Goal: Information Seeking & Learning: Learn about a topic

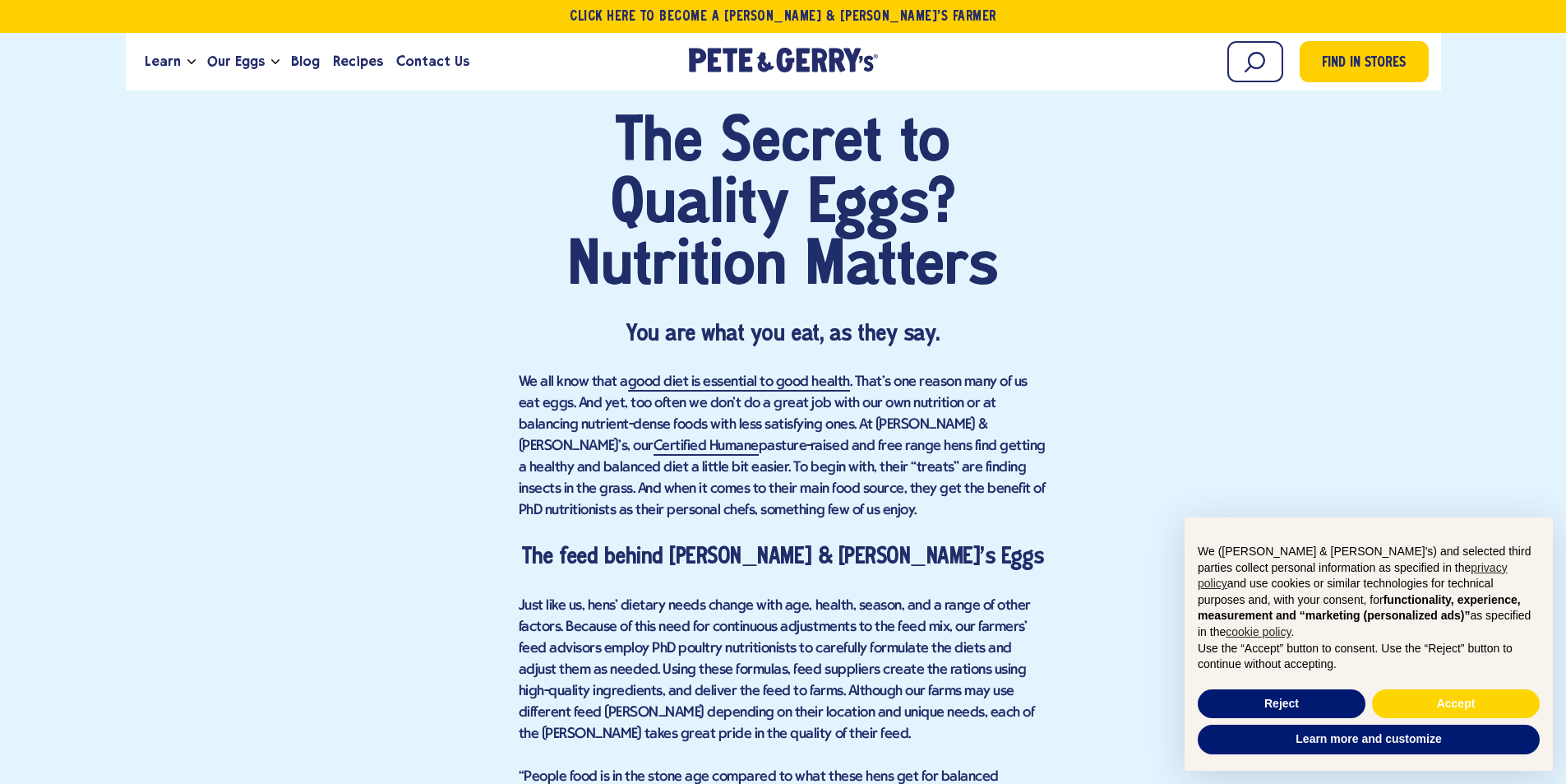
scroll to position [987, 0]
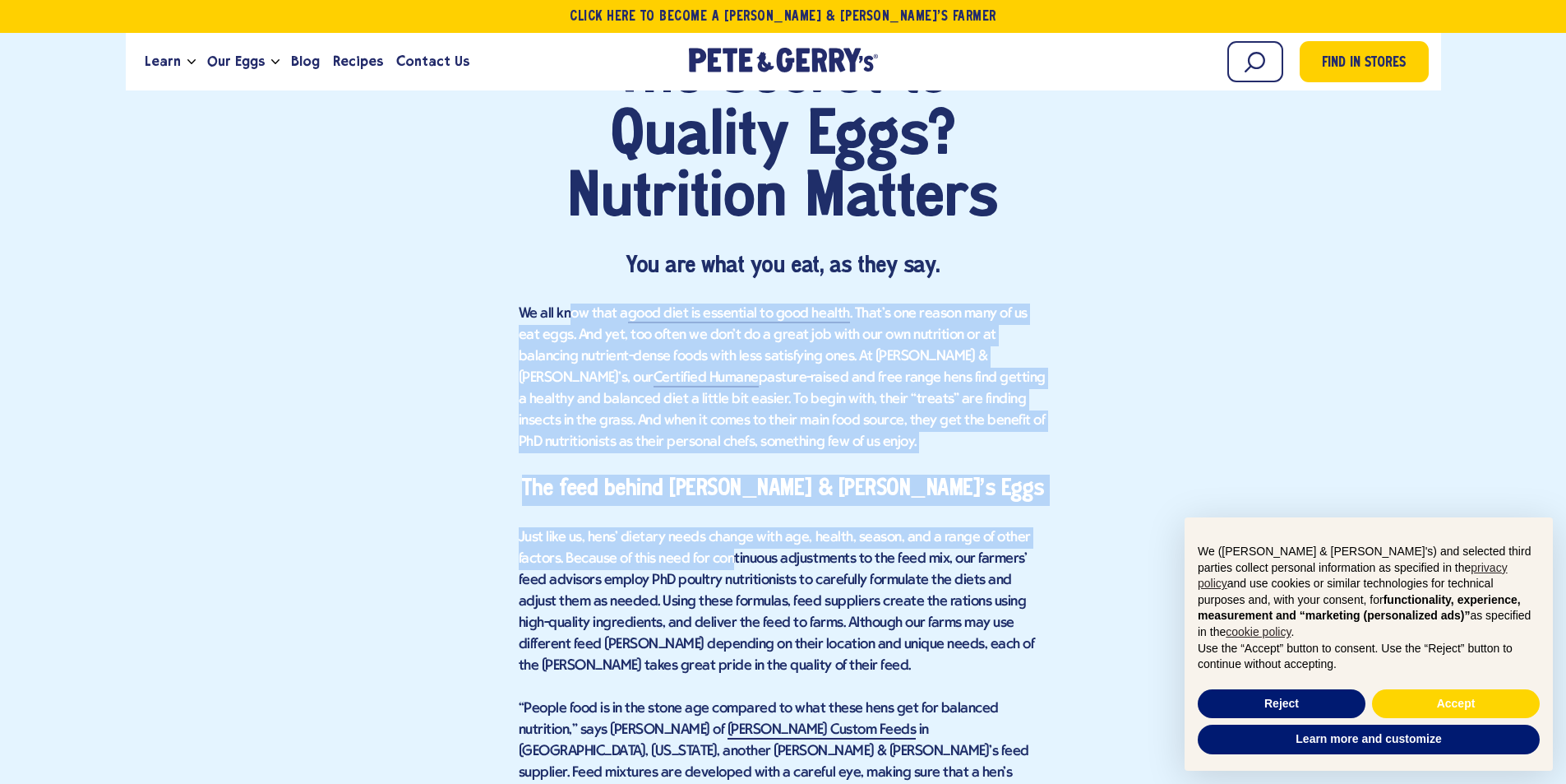
drag, startPoint x: 571, startPoint y: 309, endPoint x: 733, endPoint y: 563, distance: 300.9
click at [733, 563] on p "Just like us, hens’ dietary needs change with age, health, season, and a range …" at bounding box center [784, 602] width 530 height 150
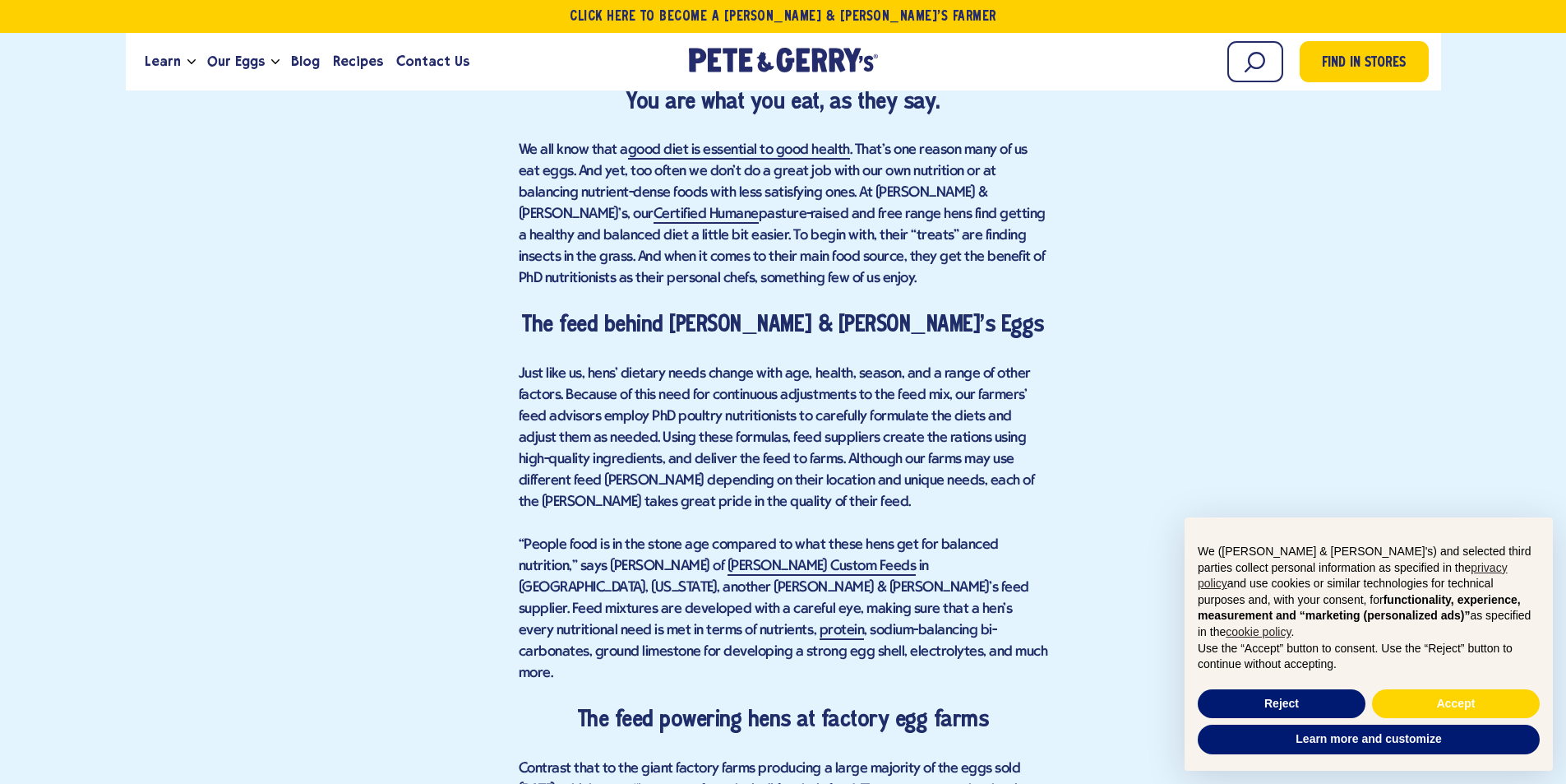
scroll to position [1151, 0]
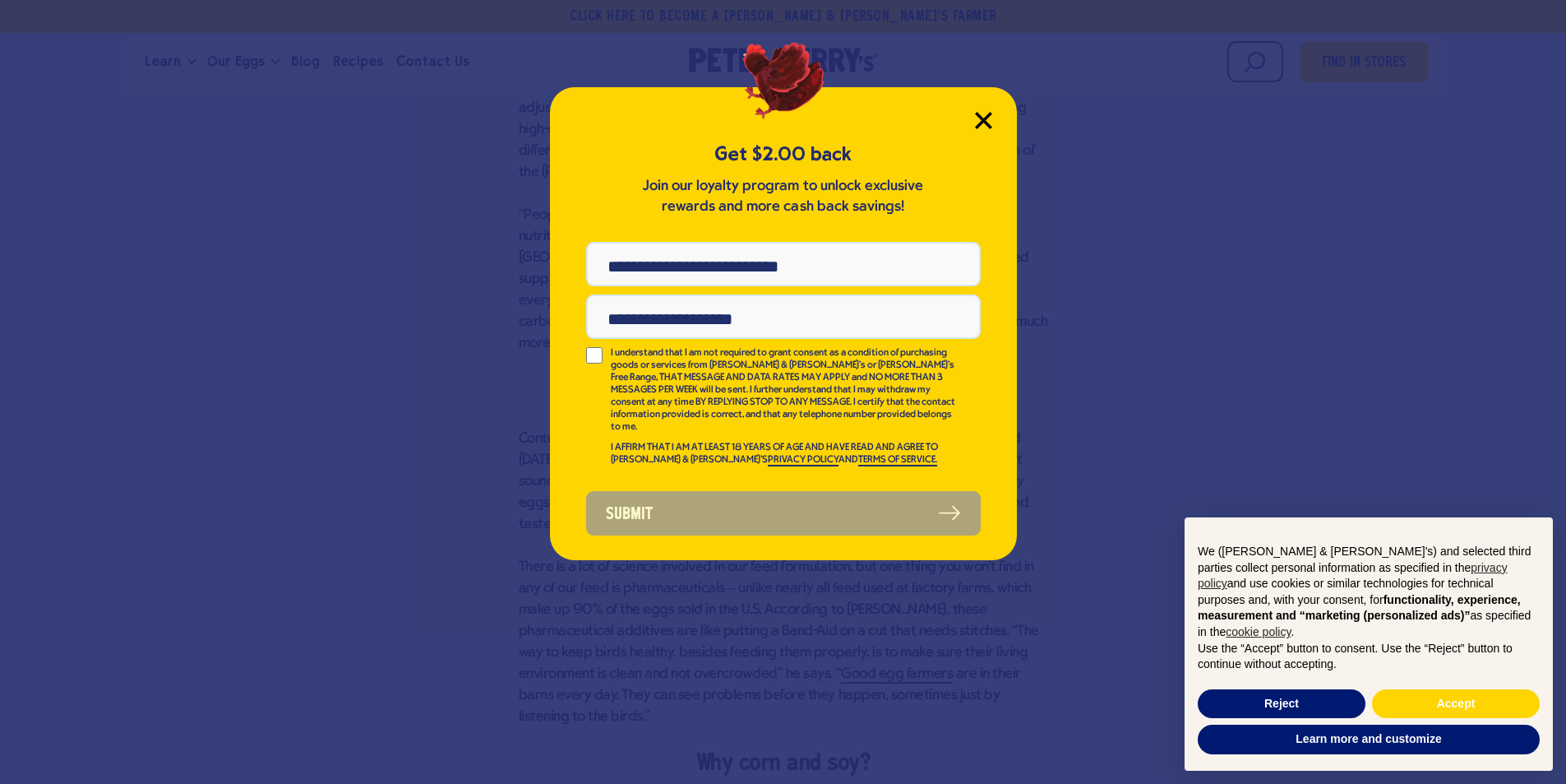
click at [976, 115] on icon "Close Modal" at bounding box center [983, 120] width 15 height 15
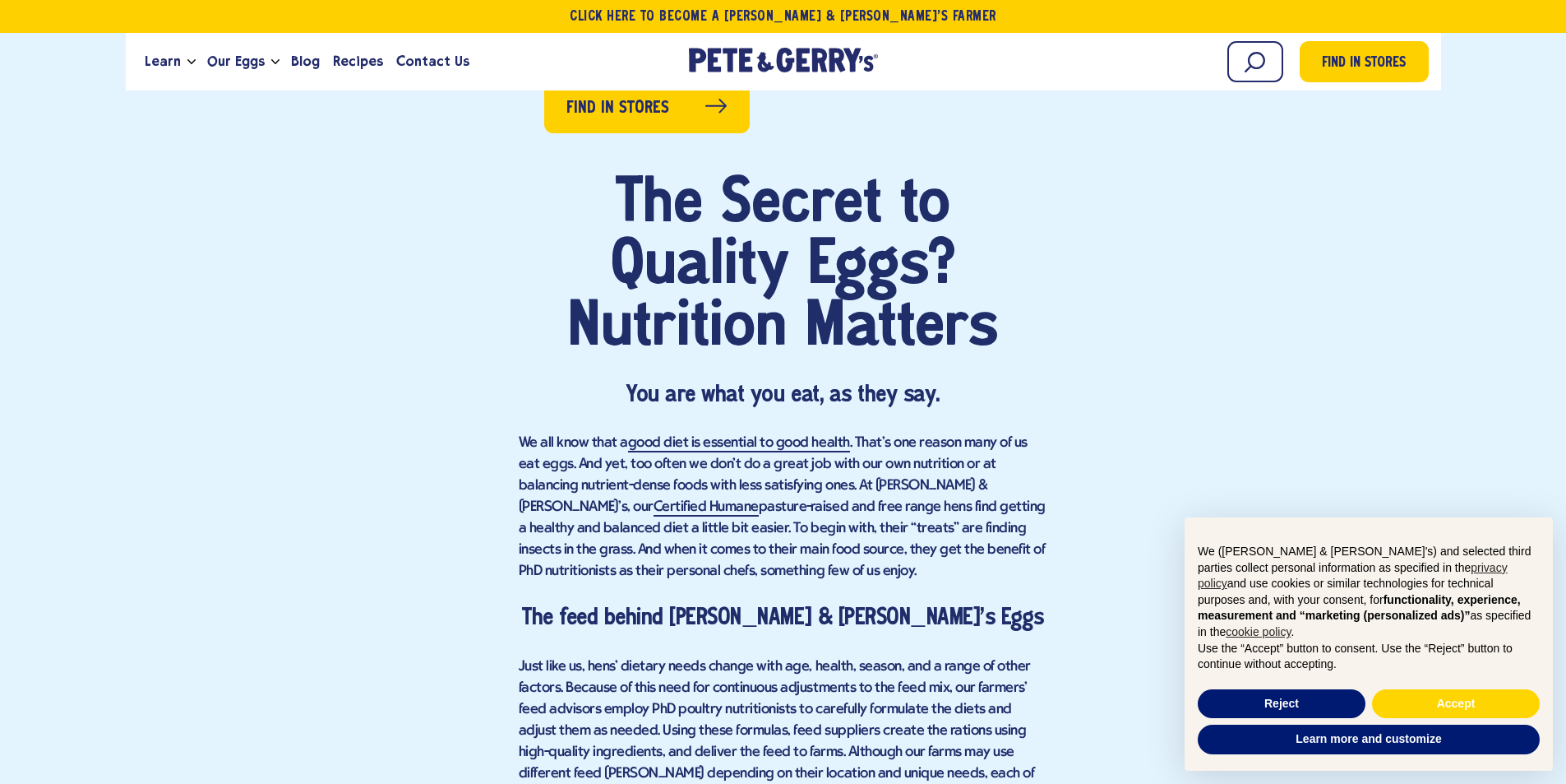
scroll to position [947, 0]
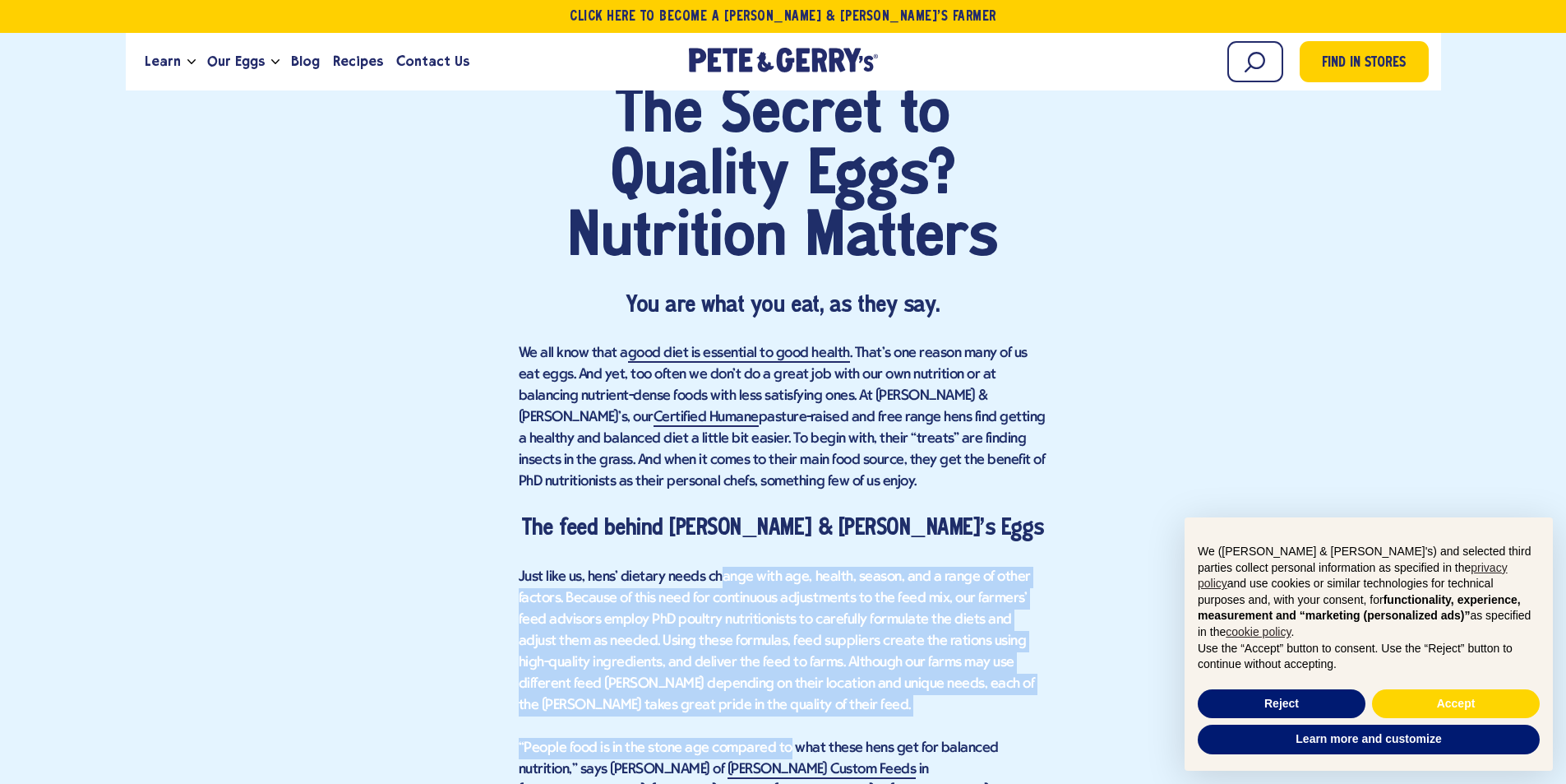
drag, startPoint x: 719, startPoint y: 585, endPoint x: 788, endPoint y: 738, distance: 167.5
click at [787, 708] on p "Just like us, hens’ dietary needs change with age, health, season, and a range …" at bounding box center [784, 642] width 530 height 150
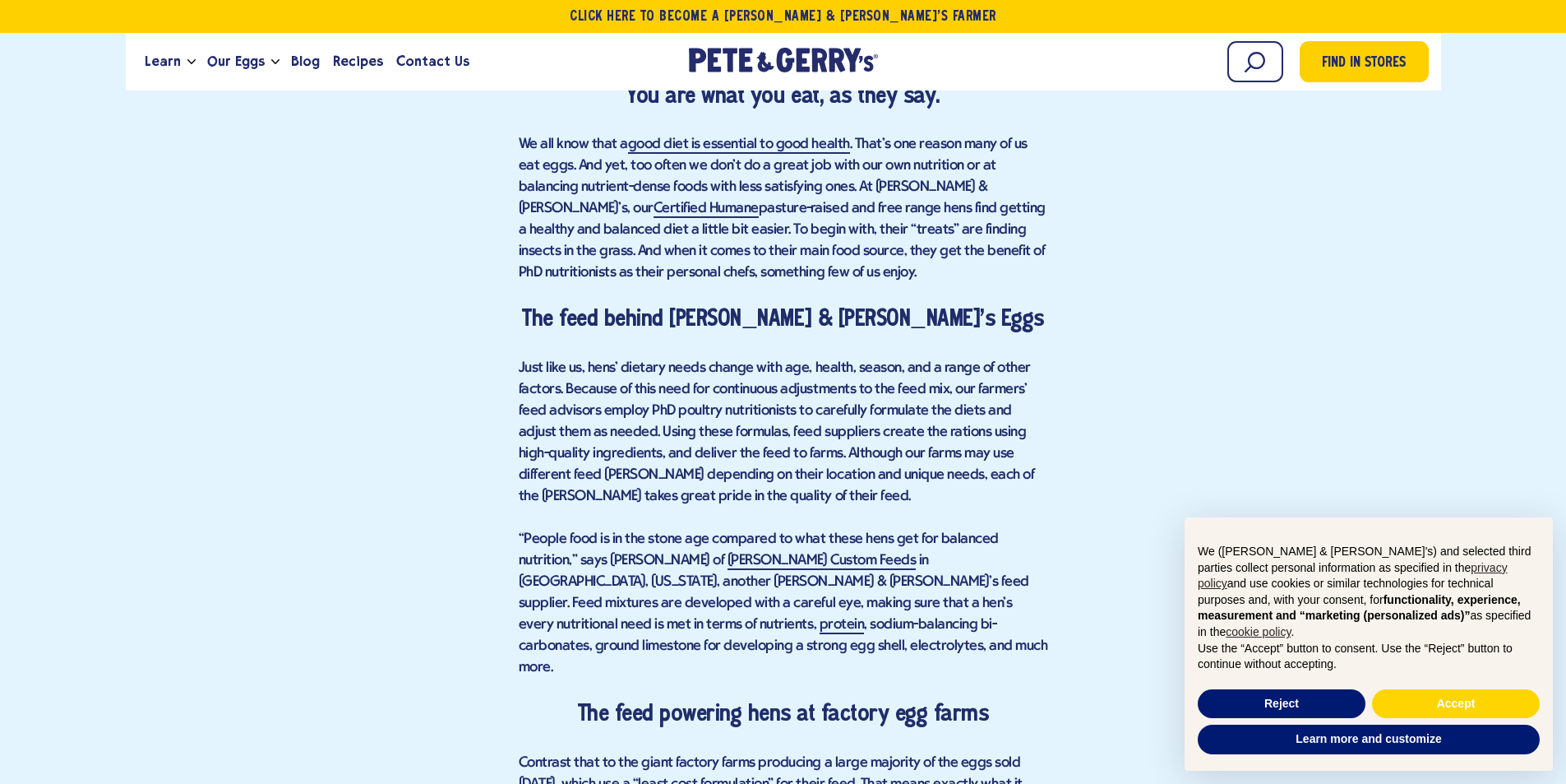
scroll to position [1194, 0]
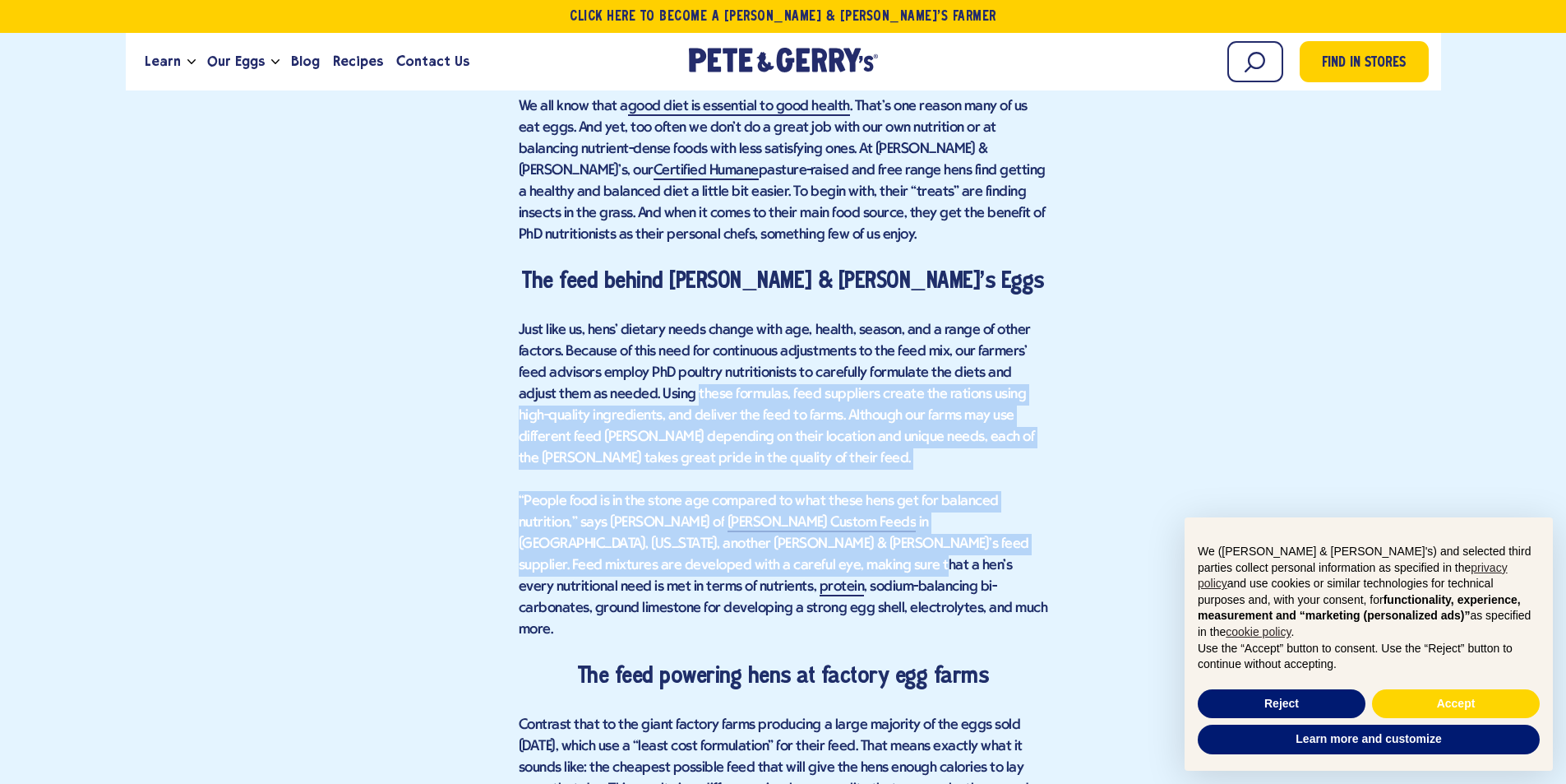
drag, startPoint x: 656, startPoint y: 391, endPoint x: 665, endPoint y: 570, distance: 178.7
click at [665, 570] on div "The Secret to Quality Eggs? Nutrition Matters You are what you eat, as they say…" at bounding box center [784, 734] width 530 height 1793
click at [622, 530] on p "“People food is in the stone age compared to what these hens get for balanced n…" at bounding box center [784, 566] width 530 height 150
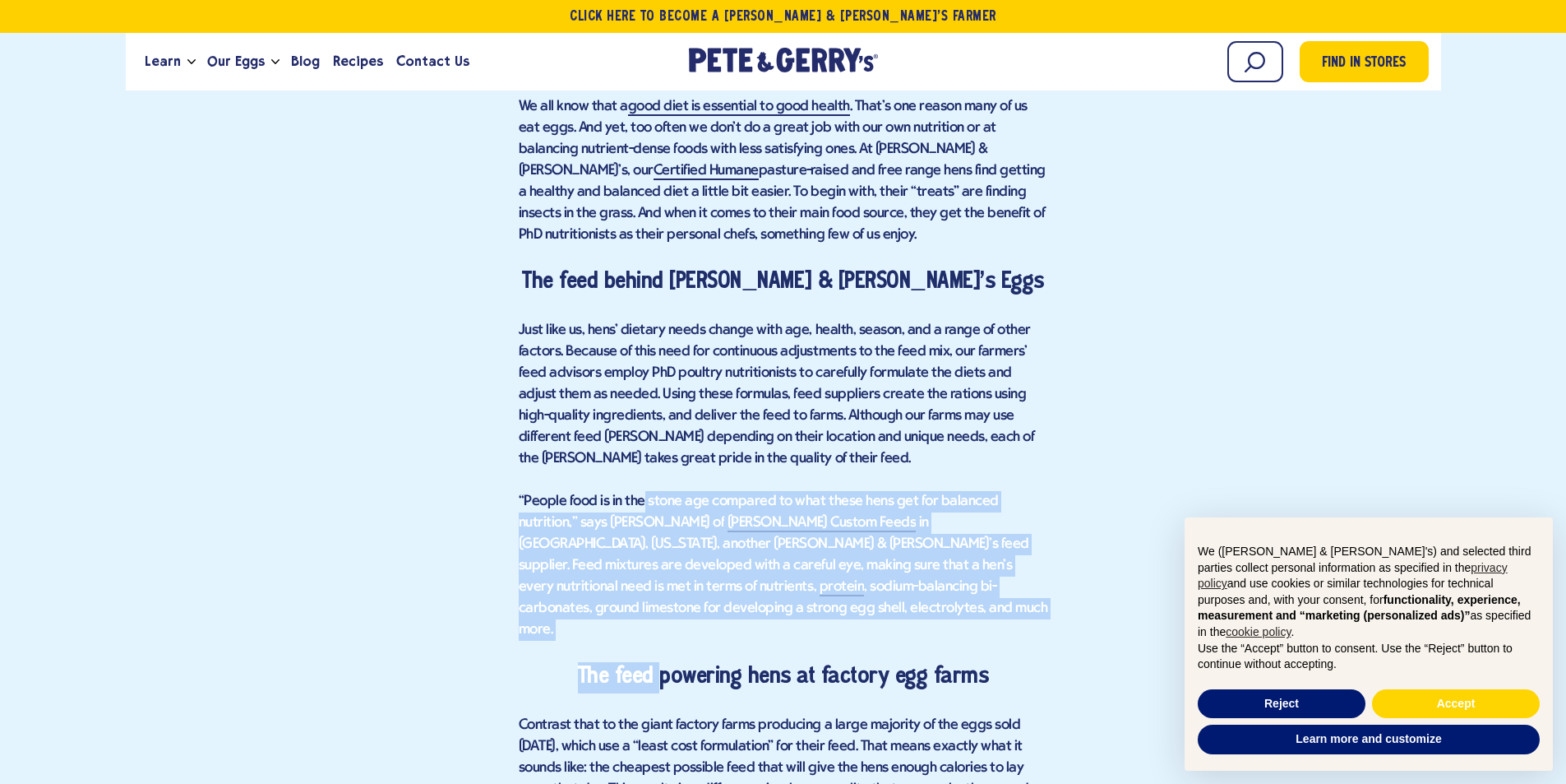
drag, startPoint x: 643, startPoint y: 481, endPoint x: 667, endPoint y: 624, distance: 145.0
click at [667, 624] on div "The Secret to Quality Eggs? Nutrition Matters You are what you eat, as they say…" at bounding box center [784, 734] width 530 height 1793
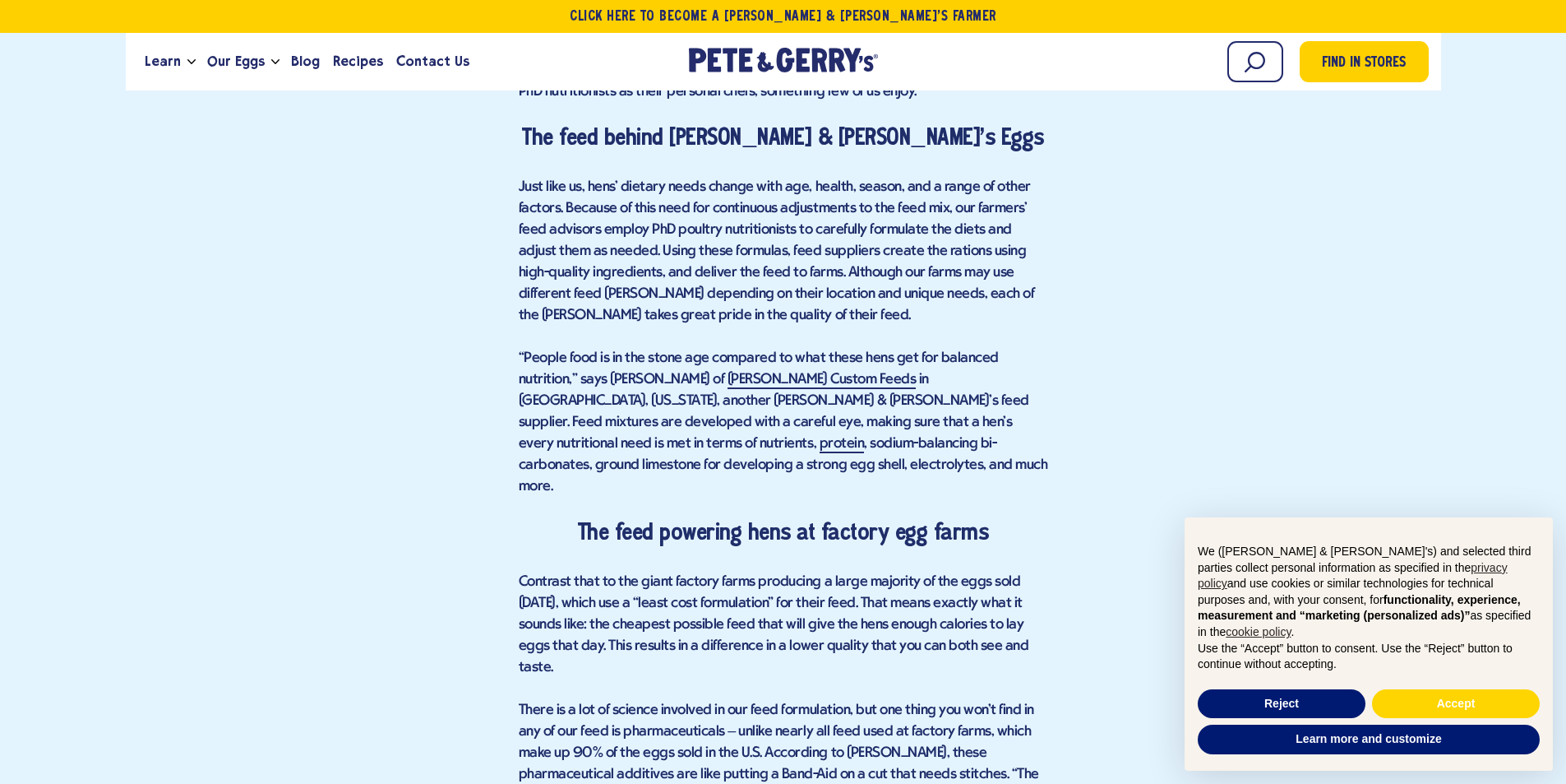
scroll to position [1358, 0]
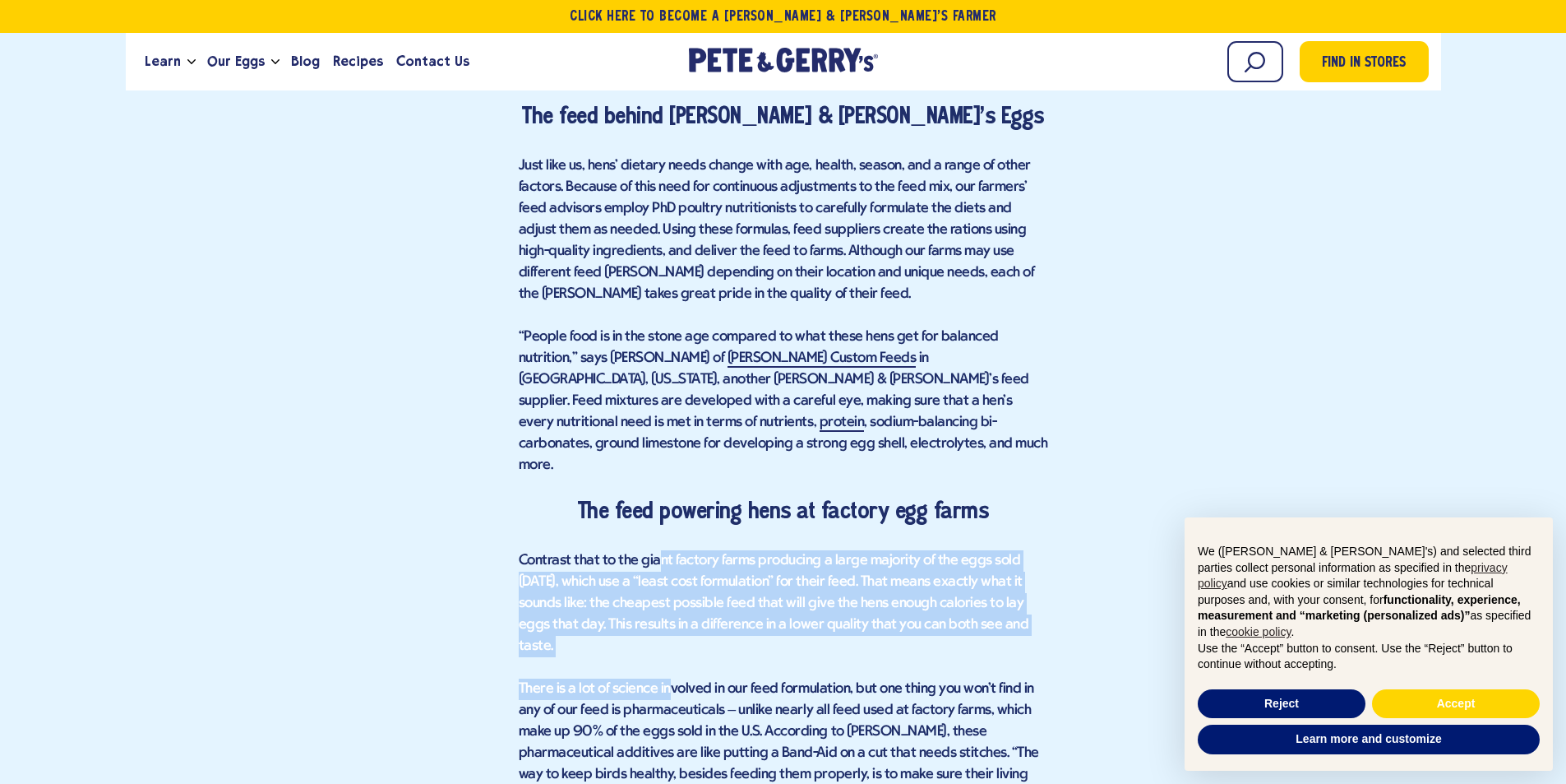
drag, startPoint x: 655, startPoint y: 532, endPoint x: 669, endPoint y: 645, distance: 113.6
click at [669, 645] on div "The Secret to Quality Eggs? Nutrition Matters You are what you eat, as they say…" at bounding box center [784, 570] width 530 height 1793
click at [669, 678] on p "There is a lot of science involved in our feed formulation, but one thing you w…" at bounding box center [784, 763] width 530 height 171
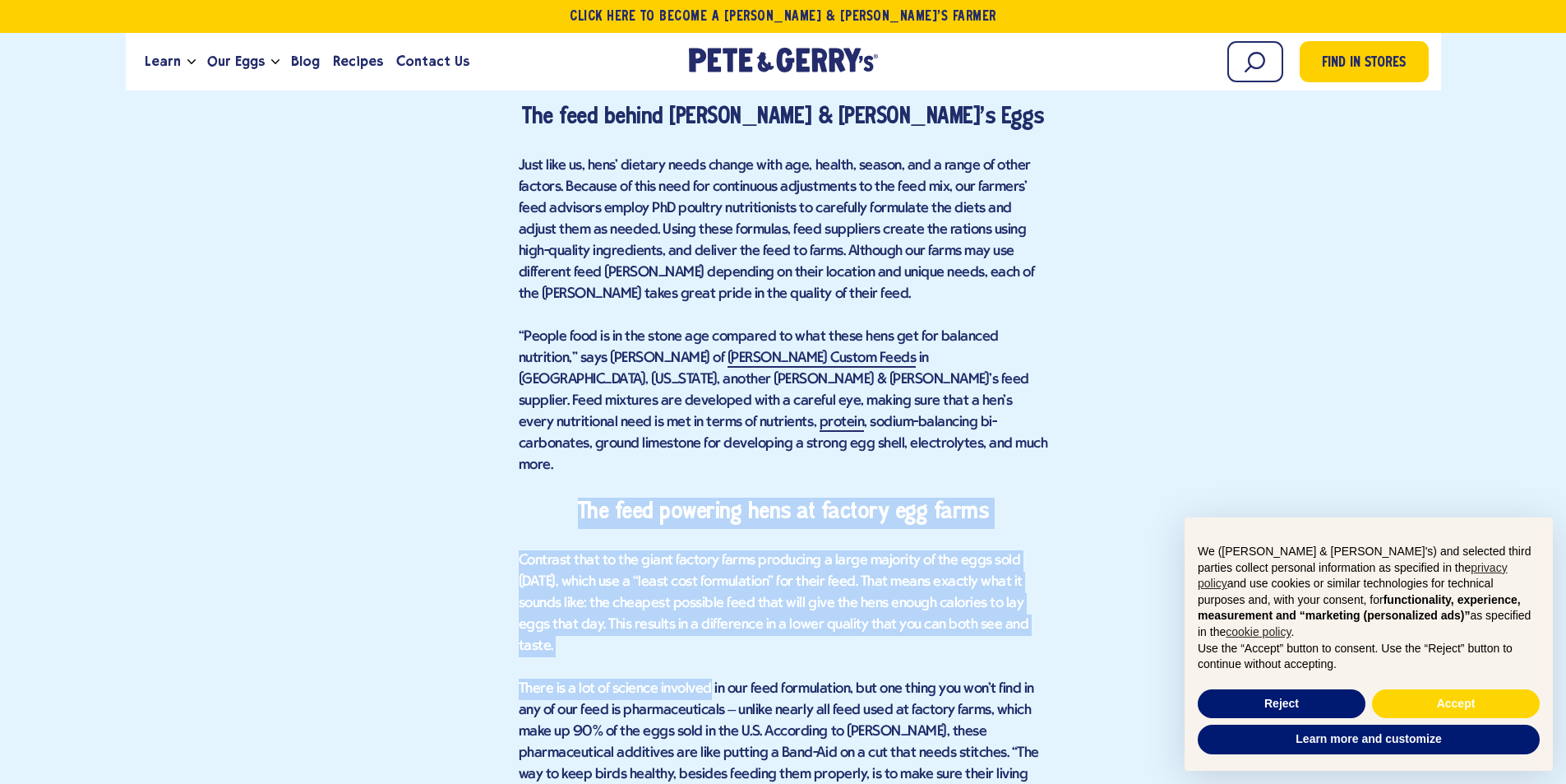
drag, startPoint x: 669, startPoint y: 645, endPoint x: 552, endPoint y: 499, distance: 187.1
click at [552, 499] on div "The Secret to Quality Eggs? Nutrition Matters You are what you eat, as they say…" at bounding box center [784, 570] width 530 height 1793
click at [553, 618] on div "The Secret to Quality Eggs? Nutrition Matters You are what you eat, as they say…" at bounding box center [784, 570] width 530 height 1793
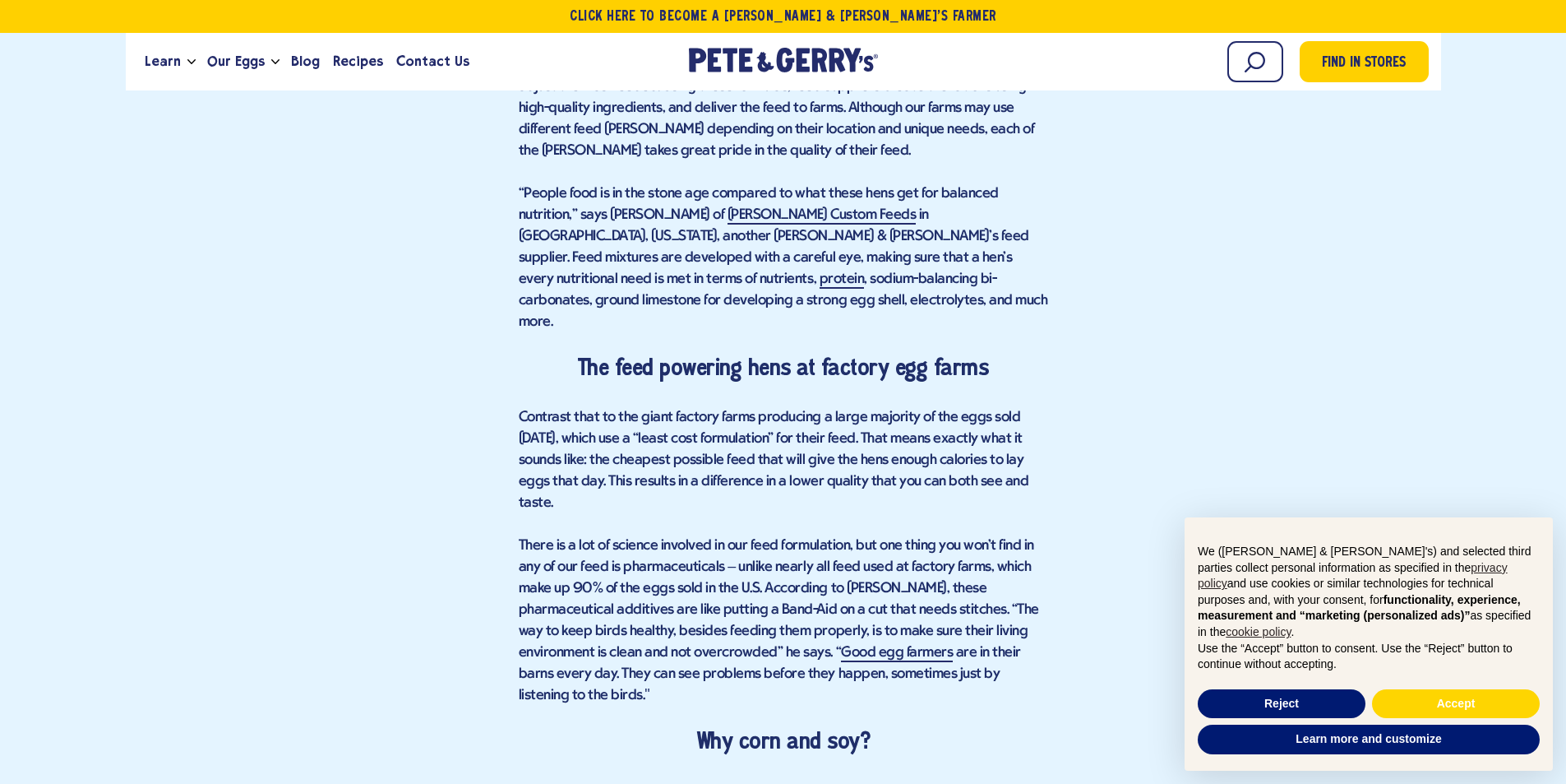
scroll to position [1523, 0]
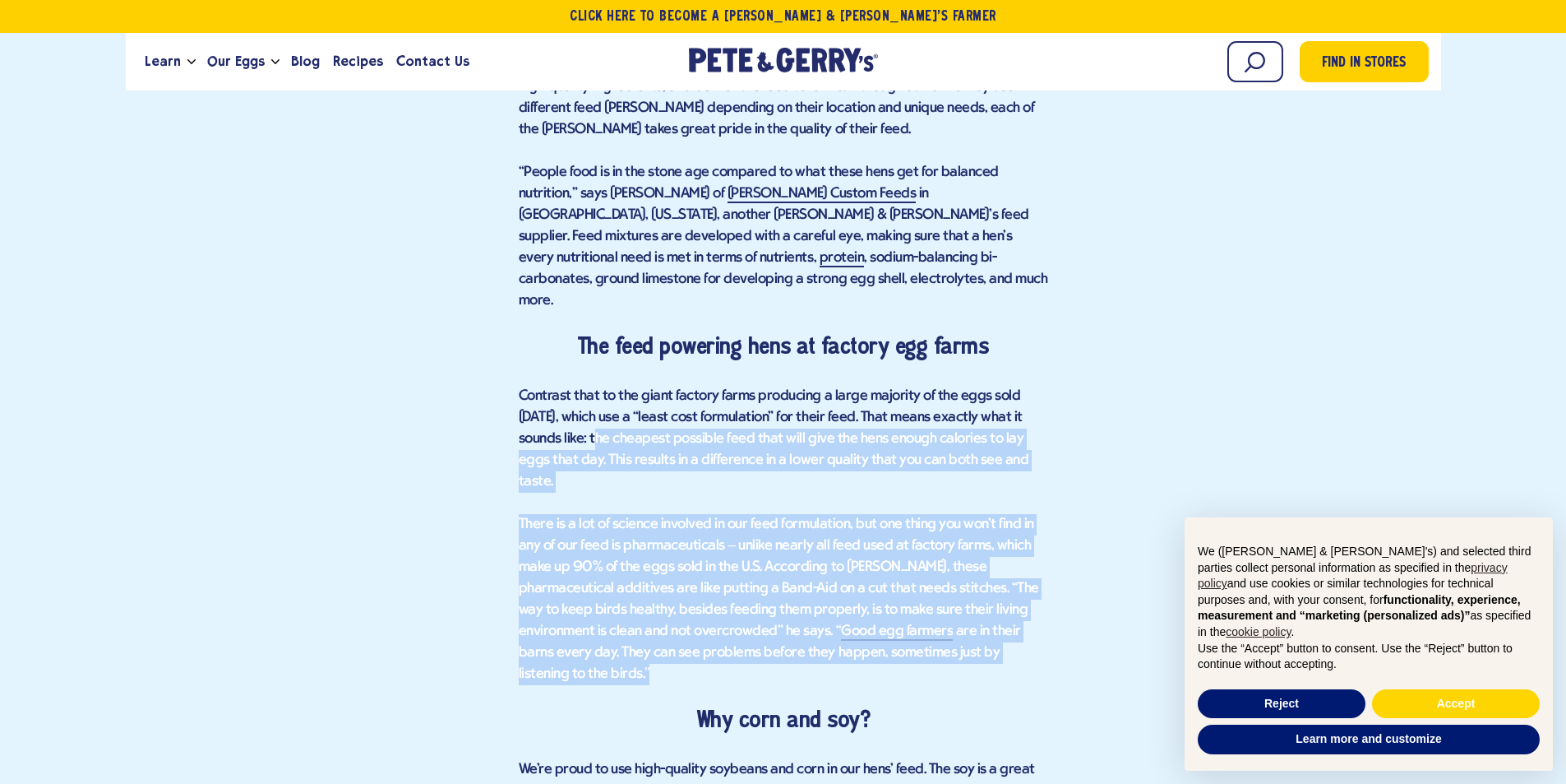
drag, startPoint x: 599, startPoint y: 407, endPoint x: 1035, endPoint y: 608, distance: 480.1
click at [1035, 608] on div "The Secret to Quality Eggs? Nutrition Matters You are what you eat, as they say…" at bounding box center [784, 405] width 530 height 1793
click at [1035, 608] on p "There is a lot of science involved in our feed formulation, but one thing you w…" at bounding box center [784, 599] width 530 height 171
drag, startPoint x: 1035, startPoint y: 608, endPoint x: 864, endPoint y: 410, distance: 261.8
click at [864, 410] on div "The Secret to Quality Eggs? Nutrition Matters You are what you eat, as they say…" at bounding box center [784, 405] width 530 height 1793
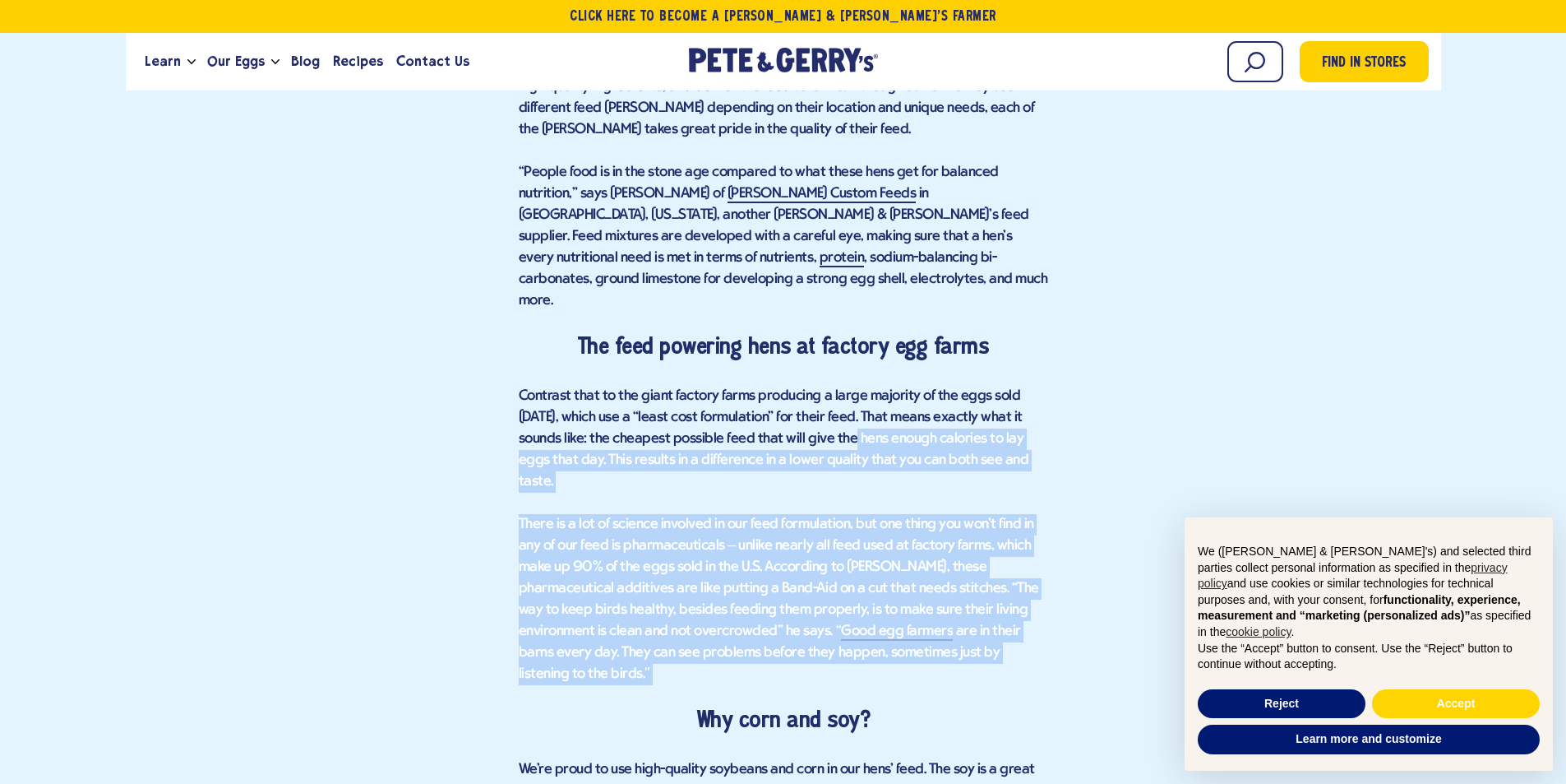
click at [855, 426] on p "Contrast that to the giant factory farms producing a large majority of the eggs…" at bounding box center [784, 439] width 530 height 107
drag, startPoint x: 855, startPoint y: 426, endPoint x: 868, endPoint y: 591, distance: 165.8
click at [868, 591] on div "The Secret to Quality Eggs? Nutrition Matters You are what you eat, as they say…" at bounding box center [784, 405] width 530 height 1793
click at [868, 591] on p "There is a lot of science involved in our feed formulation, but one thing you w…" at bounding box center [784, 599] width 530 height 171
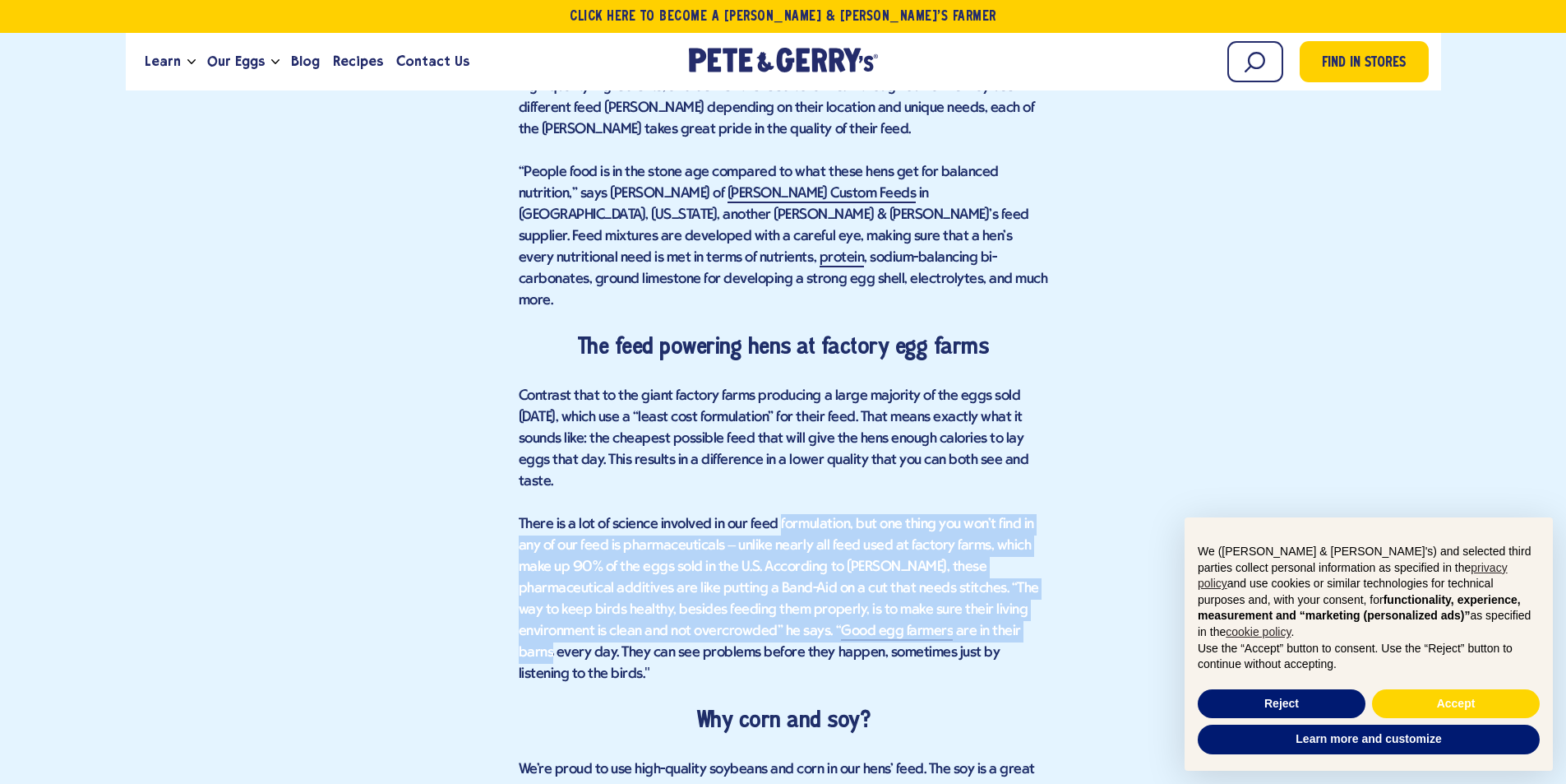
drag, startPoint x: 868, startPoint y: 591, endPoint x: 833, endPoint y: 470, distance: 126.7
click at [833, 514] on p "There is a lot of science involved in our feed formulation, but one thing you w…" at bounding box center [784, 599] width 530 height 171
drag, startPoint x: 833, startPoint y: 470, endPoint x: 976, endPoint y: 617, distance: 205.3
click at [976, 617] on p "There is a lot of science involved in our feed formulation, but one thing you w…" at bounding box center [784, 599] width 530 height 171
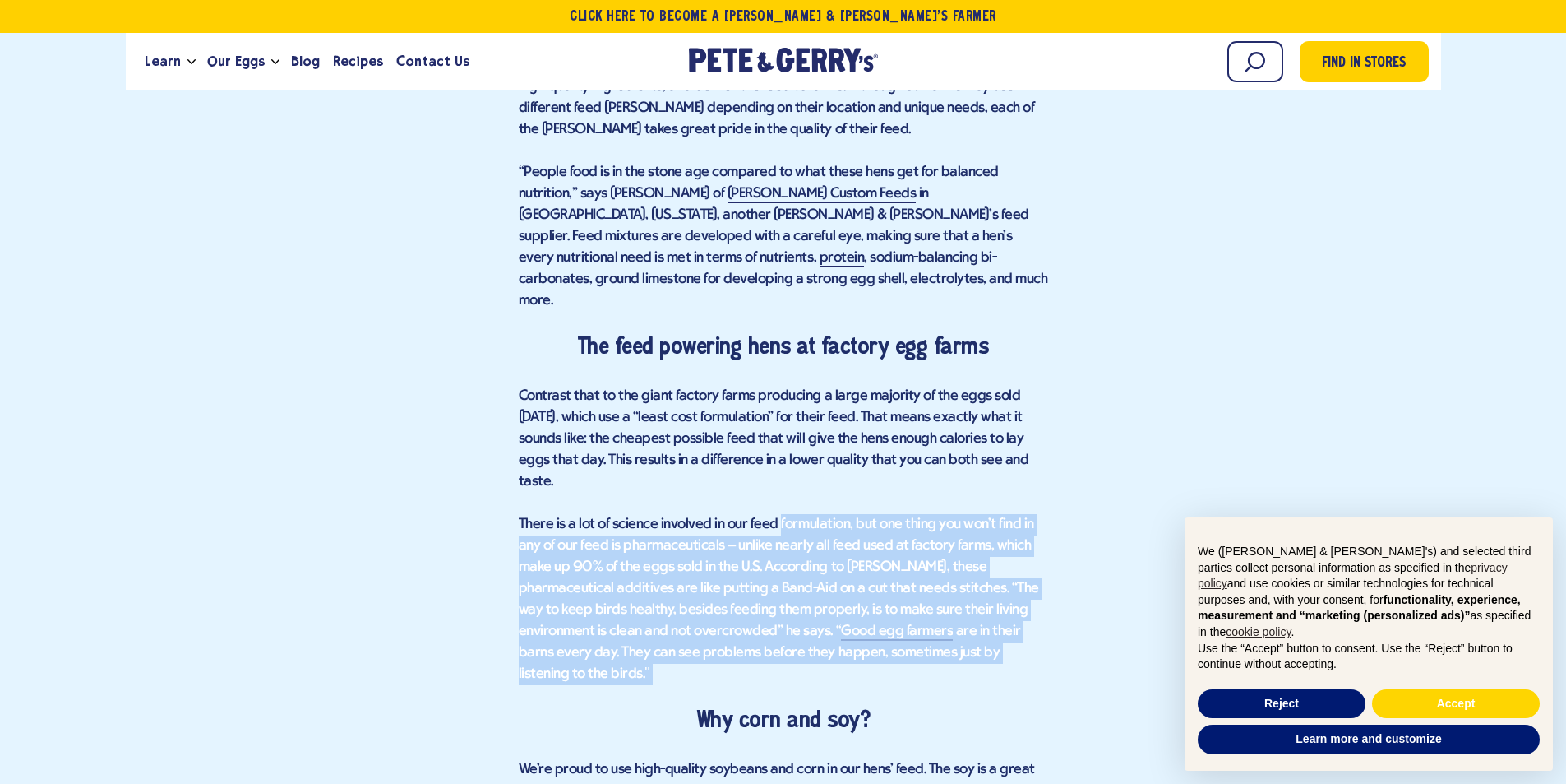
click at [976, 617] on p "There is a lot of science involved in our feed formulation, but one thing you w…" at bounding box center [784, 599] width 530 height 171
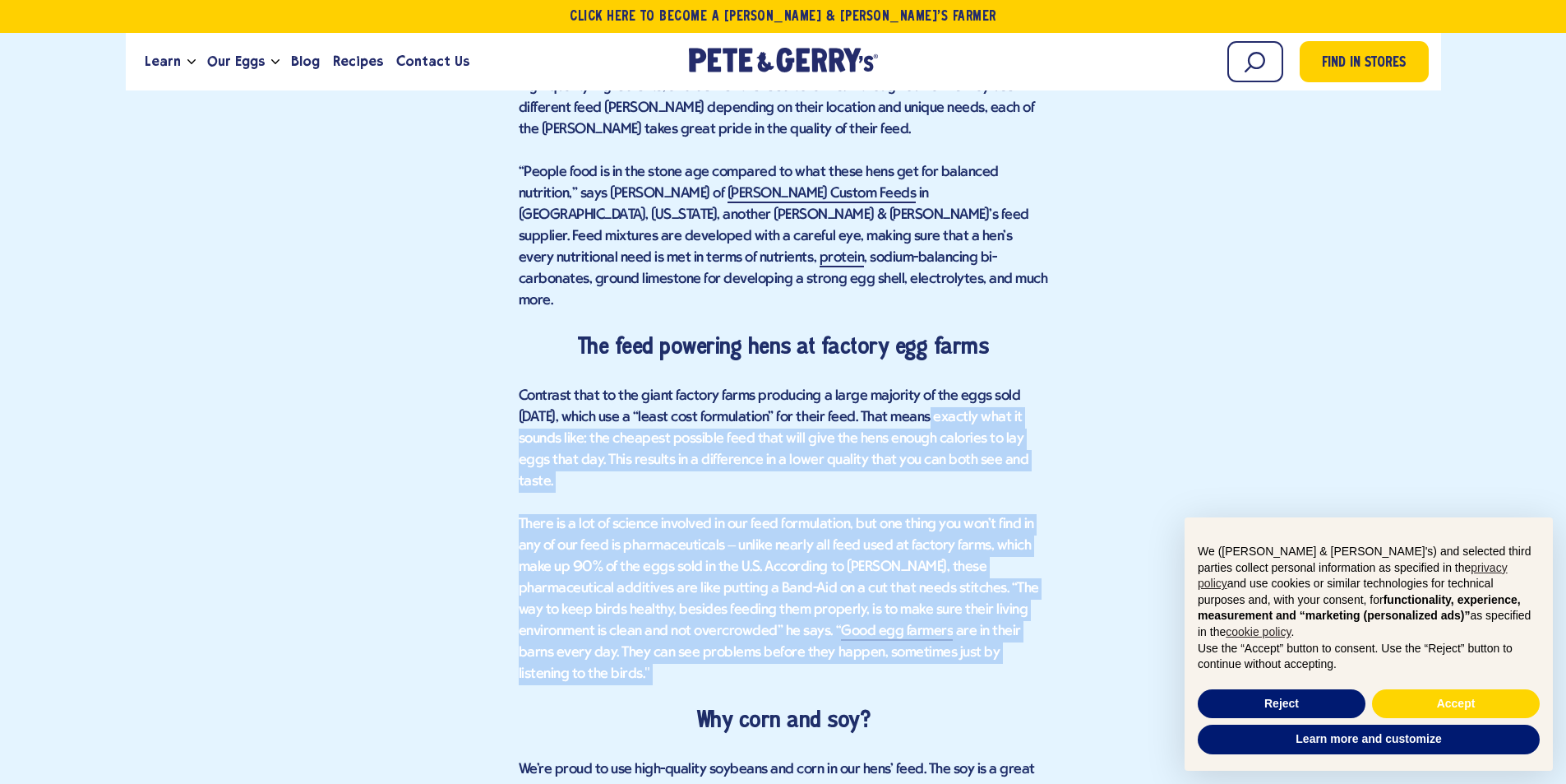
drag, startPoint x: 976, startPoint y: 617, endPoint x: 923, endPoint y: 396, distance: 226.8
click at [923, 396] on div "The Secret to Quality Eggs? Nutrition Matters You are what you eat, as they say…" at bounding box center [784, 405] width 530 height 1793
click at [923, 396] on p "Contrast that to the giant factory farms producing a large majority of the eggs…" at bounding box center [784, 439] width 530 height 107
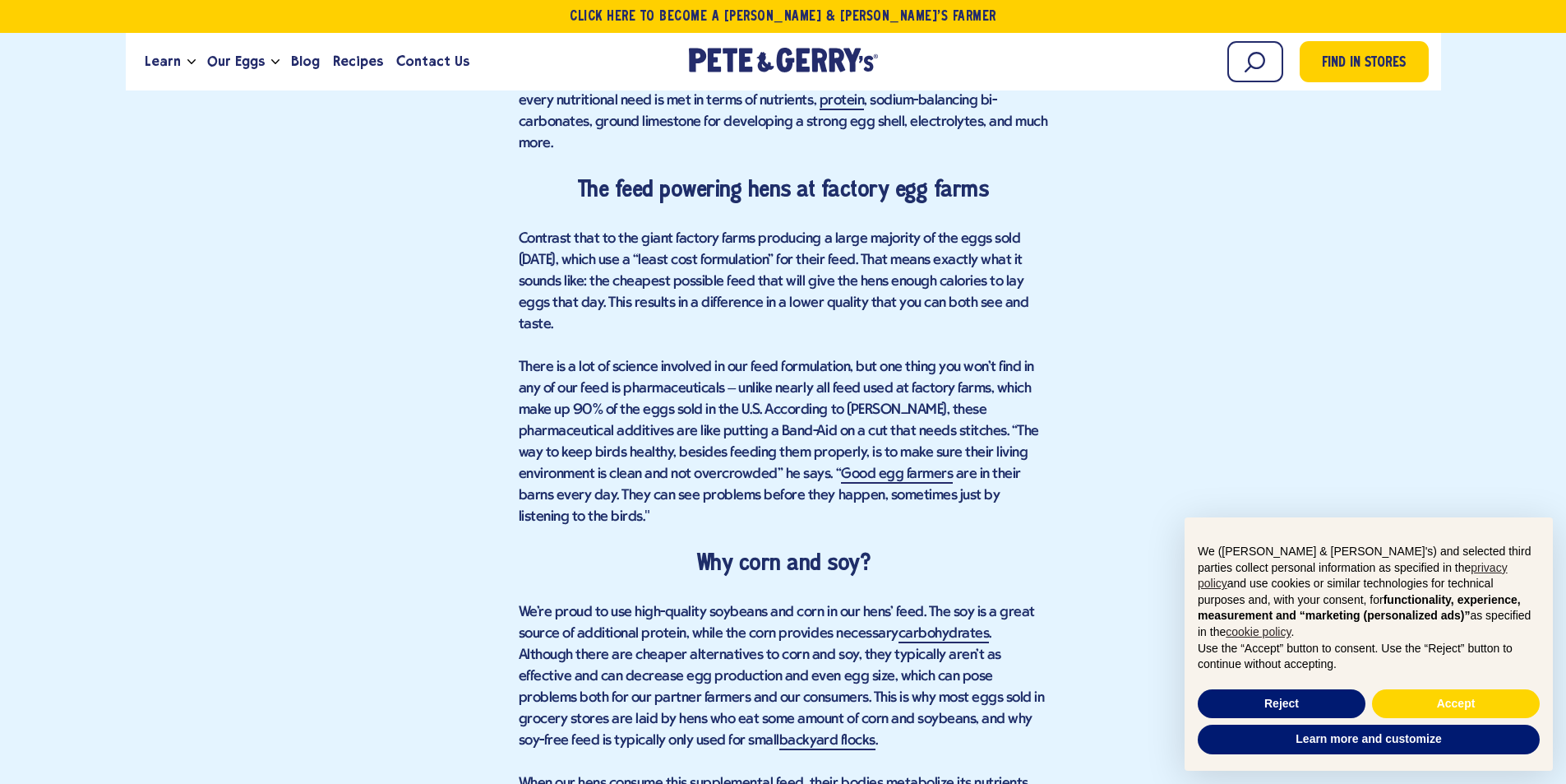
scroll to position [1687, 0]
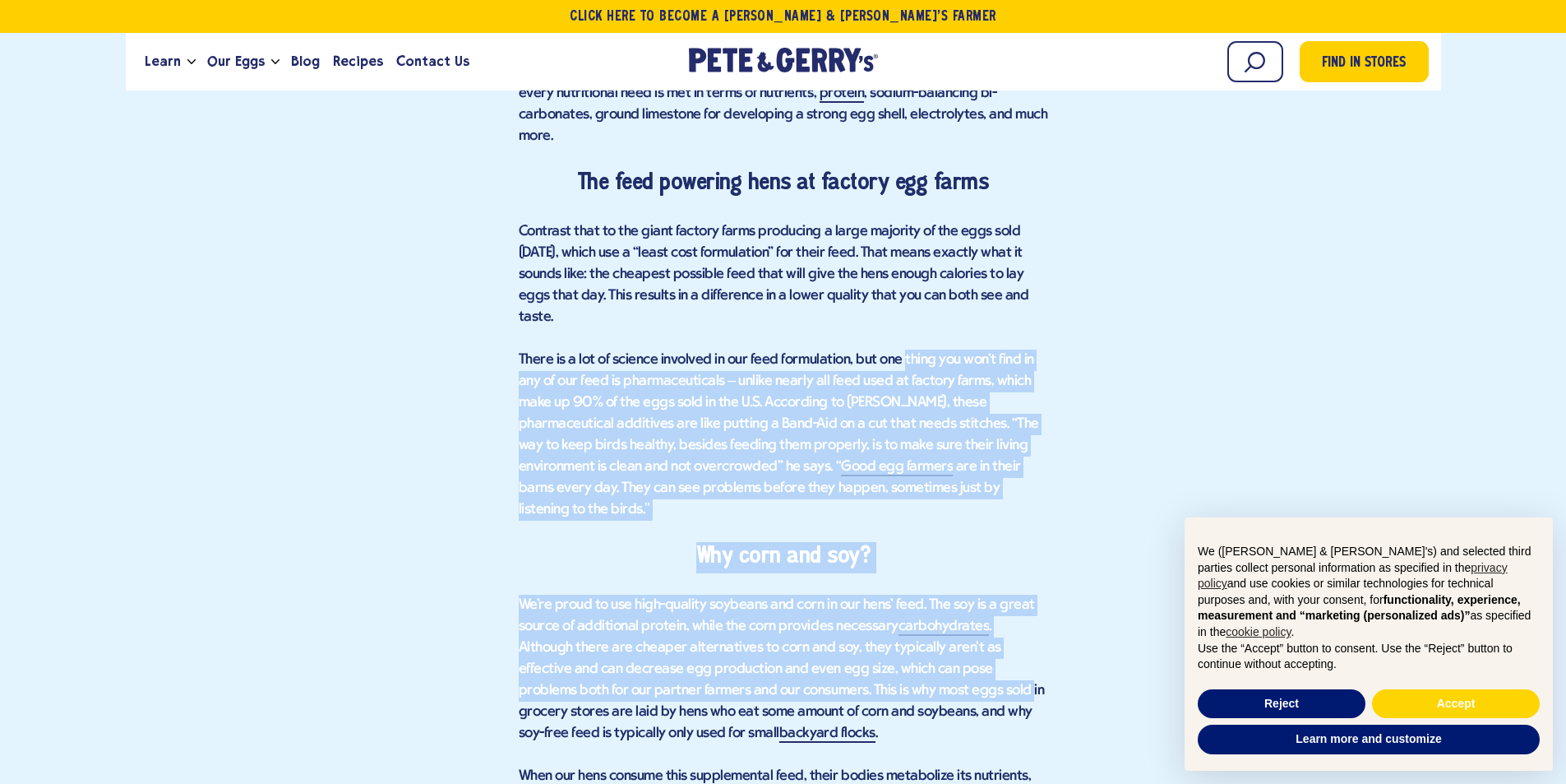
drag, startPoint x: 896, startPoint y: 320, endPoint x: 893, endPoint y: 616, distance: 296.0
click at [893, 616] on div "The Secret to Quality Eggs? Nutrition Matters You are what you eat, as they say…" at bounding box center [784, 241] width 530 height 1793
click at [673, 402] on p "There is a lot of science involved in our feed formulation, but one thing you w…" at bounding box center [784, 434] width 530 height 171
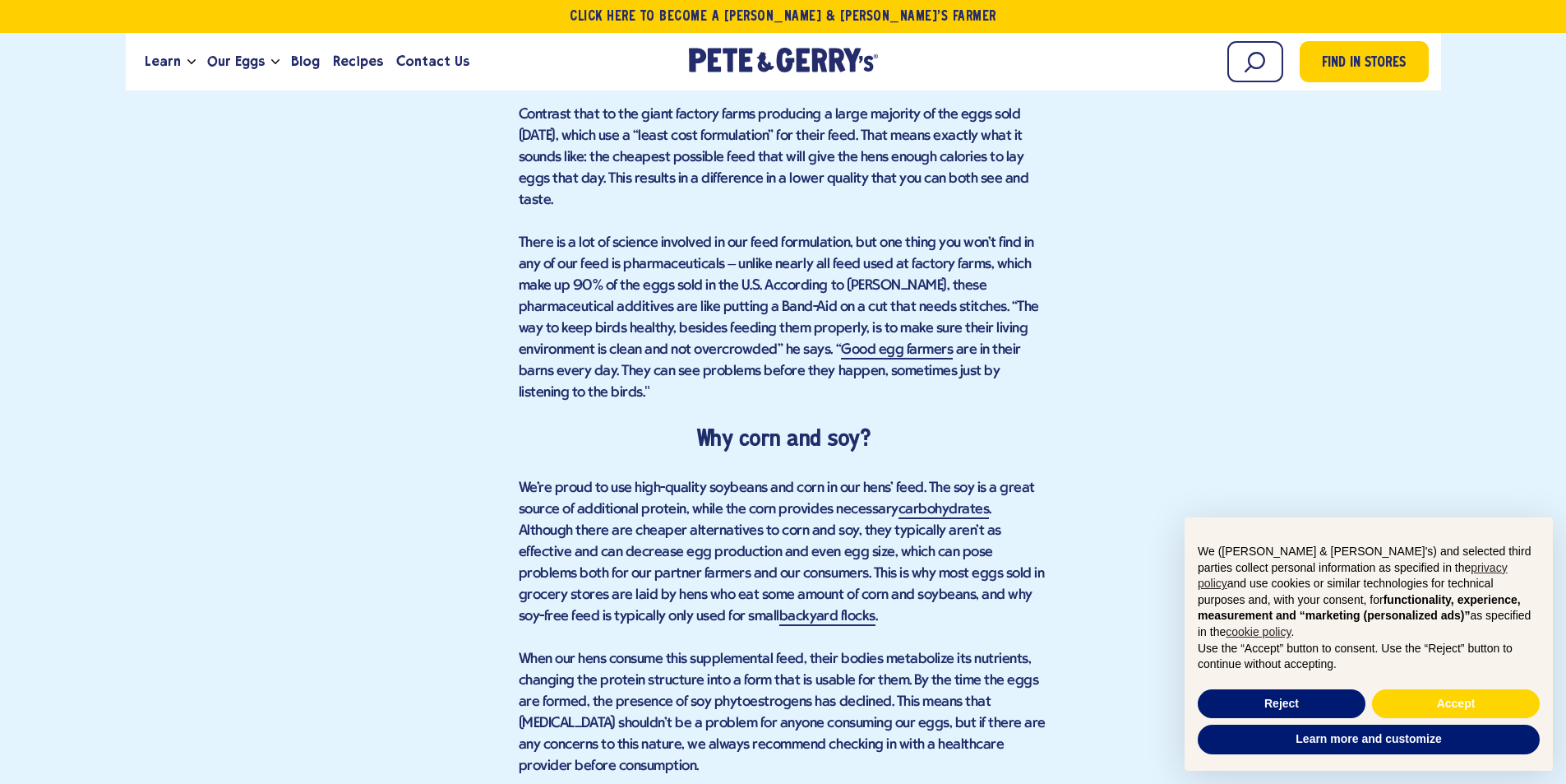
scroll to position [1852, 0]
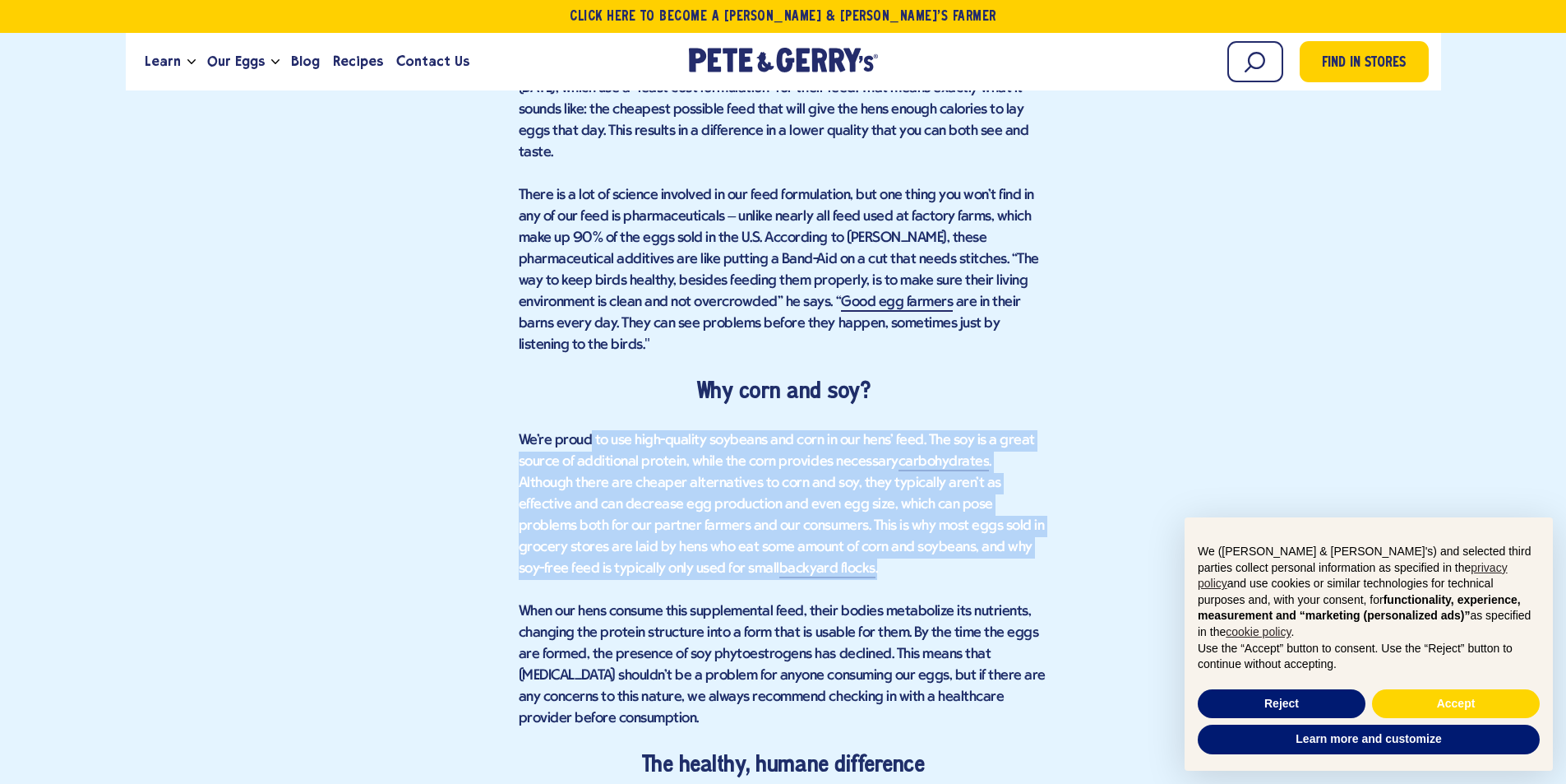
drag, startPoint x: 587, startPoint y: 377, endPoint x: 832, endPoint y: 498, distance: 273.6
click at [832, 498] on p "We're proud to use high-quality soybeans and corn in our hens' feed. The soy is…" at bounding box center [784, 505] width 530 height 150
drag, startPoint x: 832, startPoint y: 498, endPoint x: 459, endPoint y: 370, distance: 394.7
click at [459, 370] on div "Find in Stores The Secret to Quality Eggs? Nutrition Matters You are what you e…" at bounding box center [783, 18] width 1291 height 2180
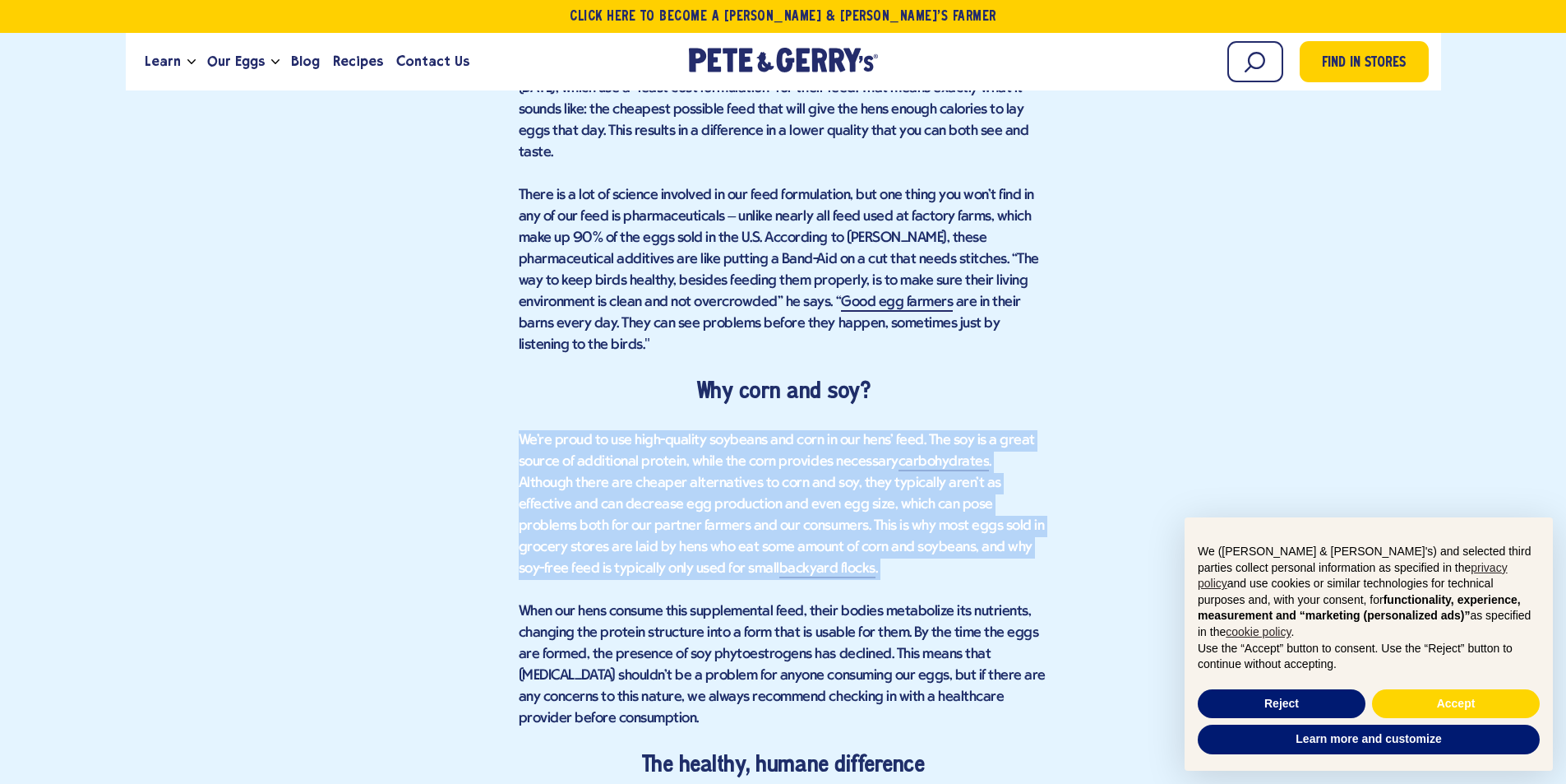
click at [525, 430] on p "We're proud to use high-quality soybeans and corn in our hens' feed. The soy is…" at bounding box center [784, 505] width 530 height 150
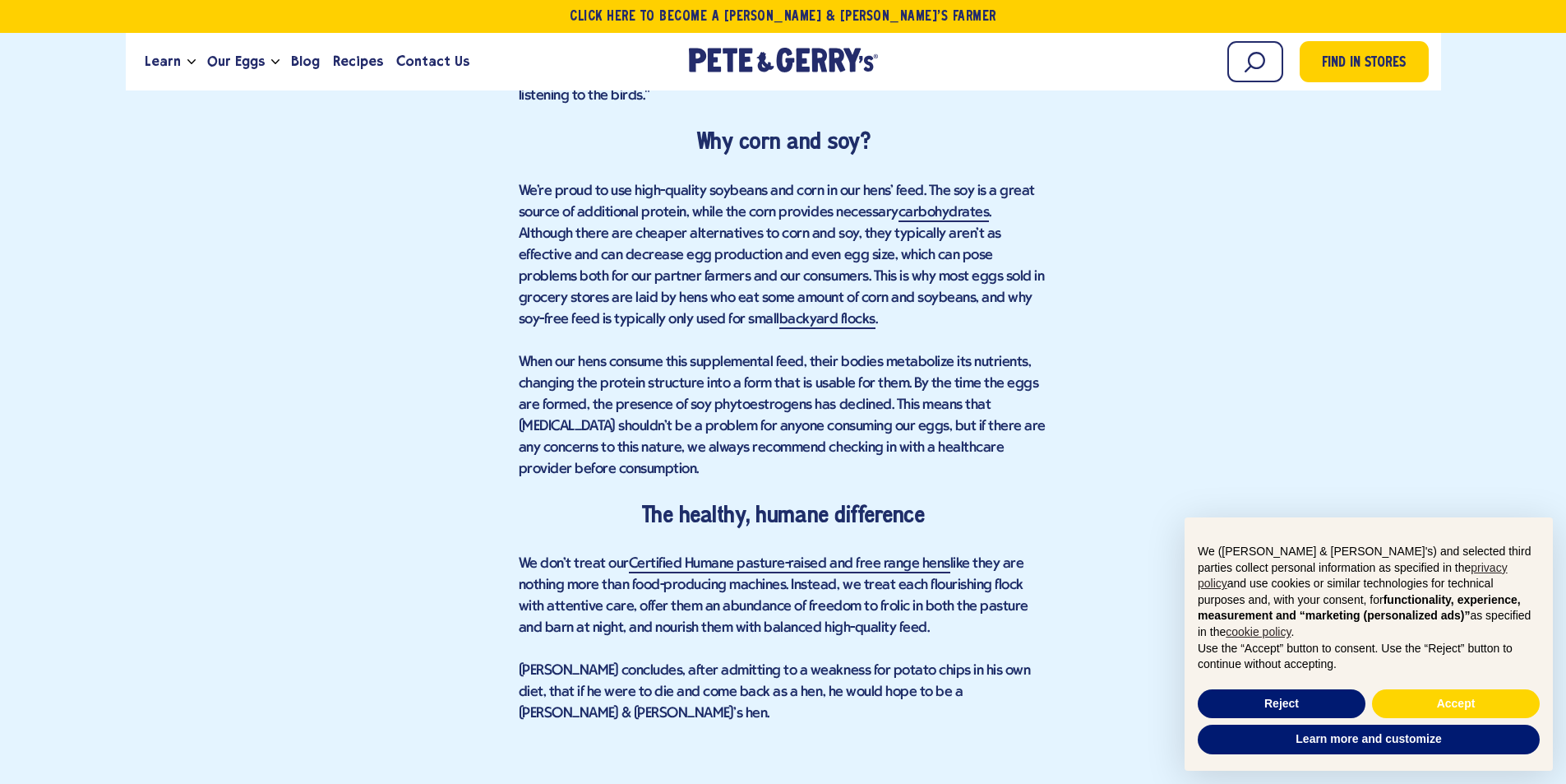
scroll to position [2181, 0]
